Goal: Task Accomplishment & Management: Manage account settings

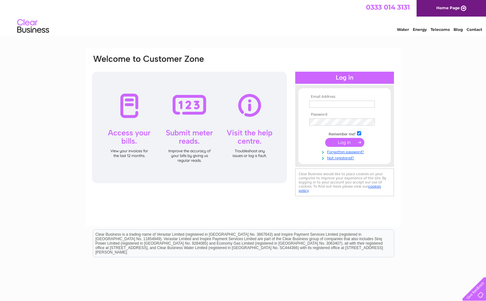
type input "[PERSON_NAME][EMAIL_ADDRESS][DOMAIN_NAME]"
click at [343, 144] on input "submit" at bounding box center [344, 142] width 39 height 9
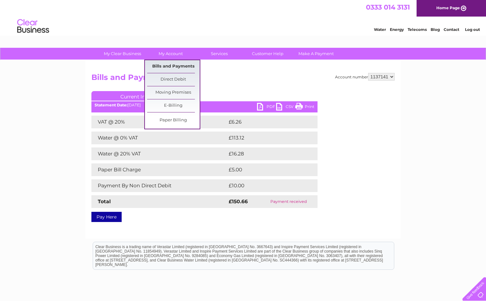
click at [182, 65] on link "Bills and Payments" at bounding box center [173, 66] width 53 height 13
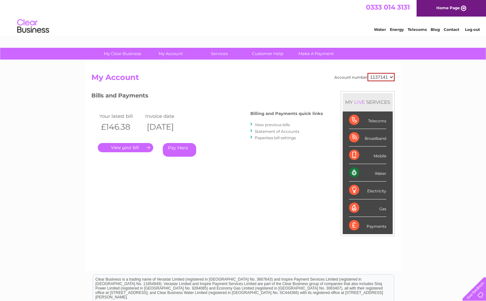
click at [147, 146] on link "." at bounding box center [125, 147] width 55 height 9
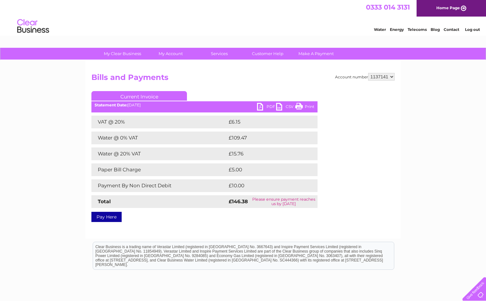
click at [259, 105] on link "PDF" at bounding box center [266, 107] width 19 height 9
